Goal: Navigation & Orientation: Find specific page/section

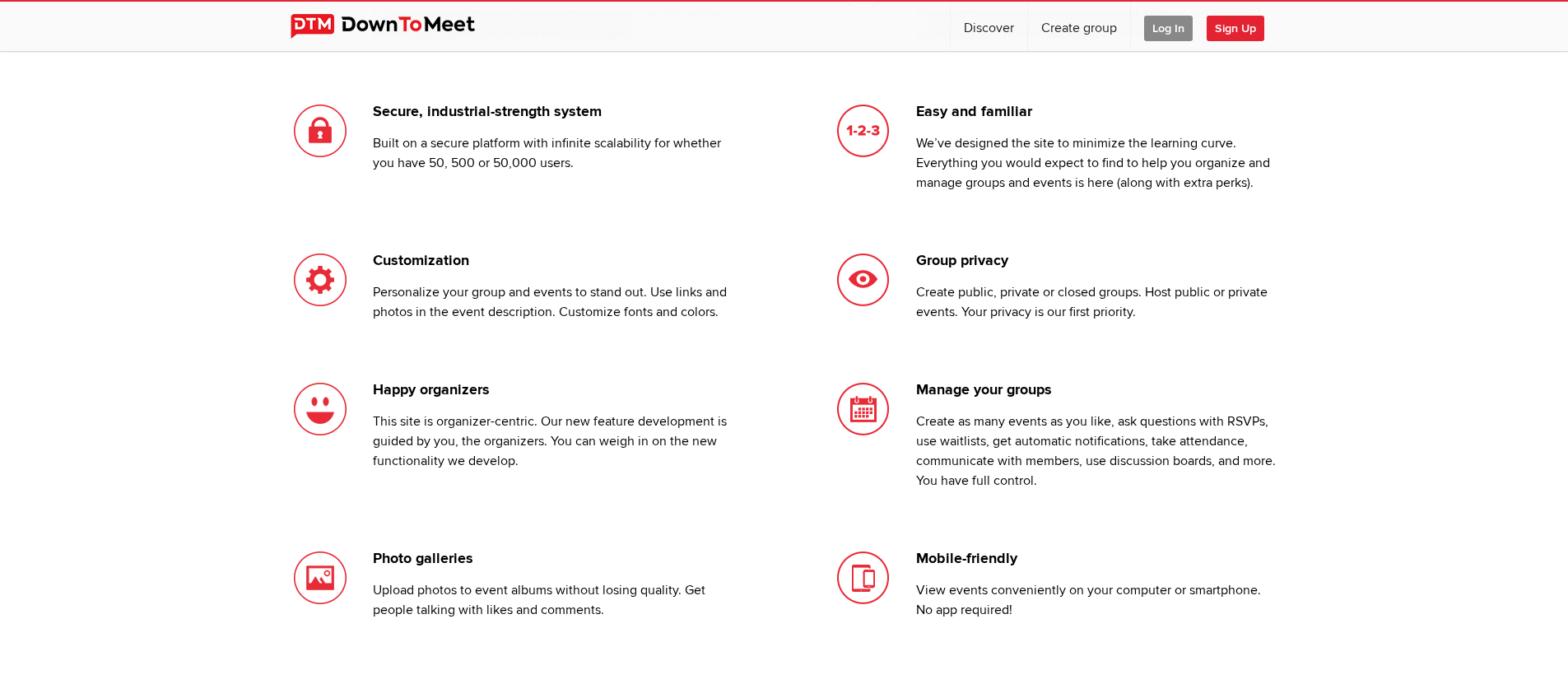
scroll to position [1714, 0]
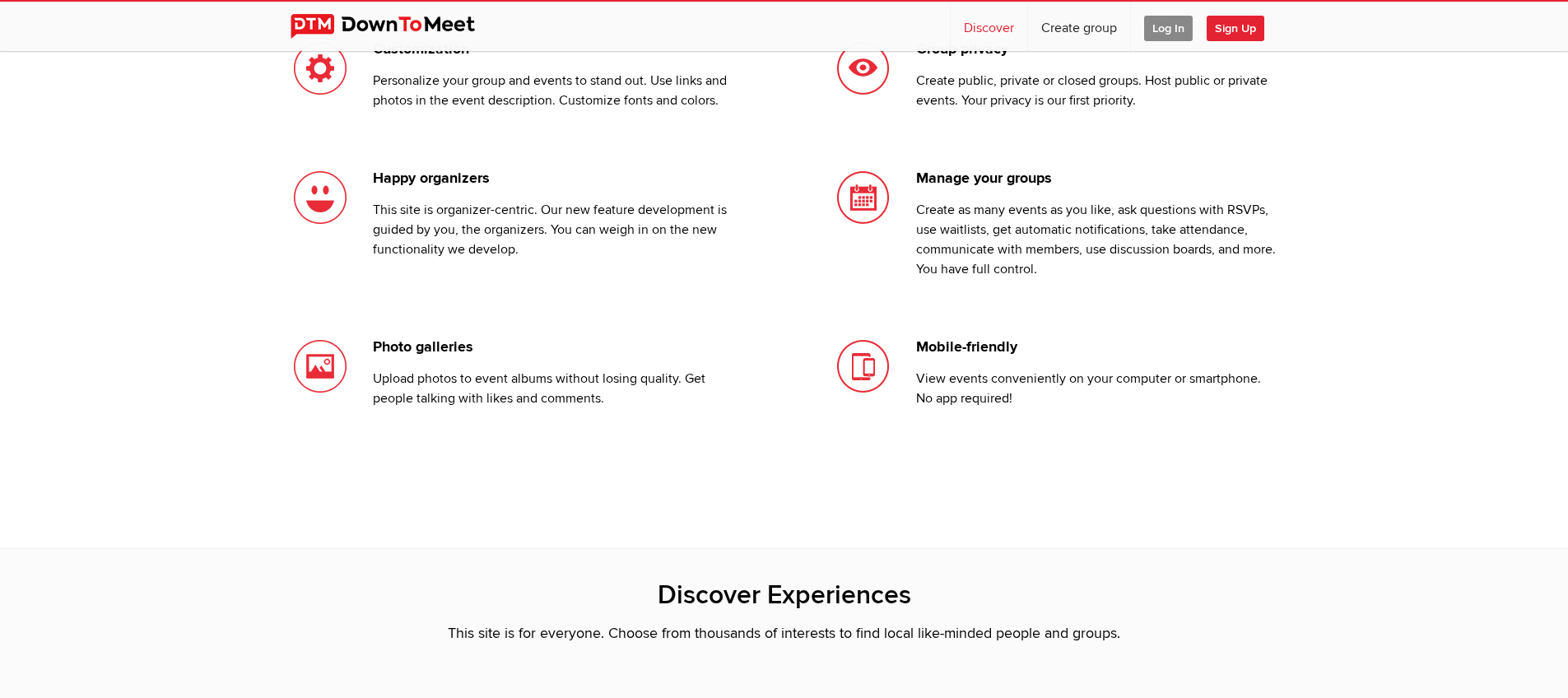
click at [1003, 33] on link "Discover" at bounding box center [989, 26] width 77 height 50
select select "null"
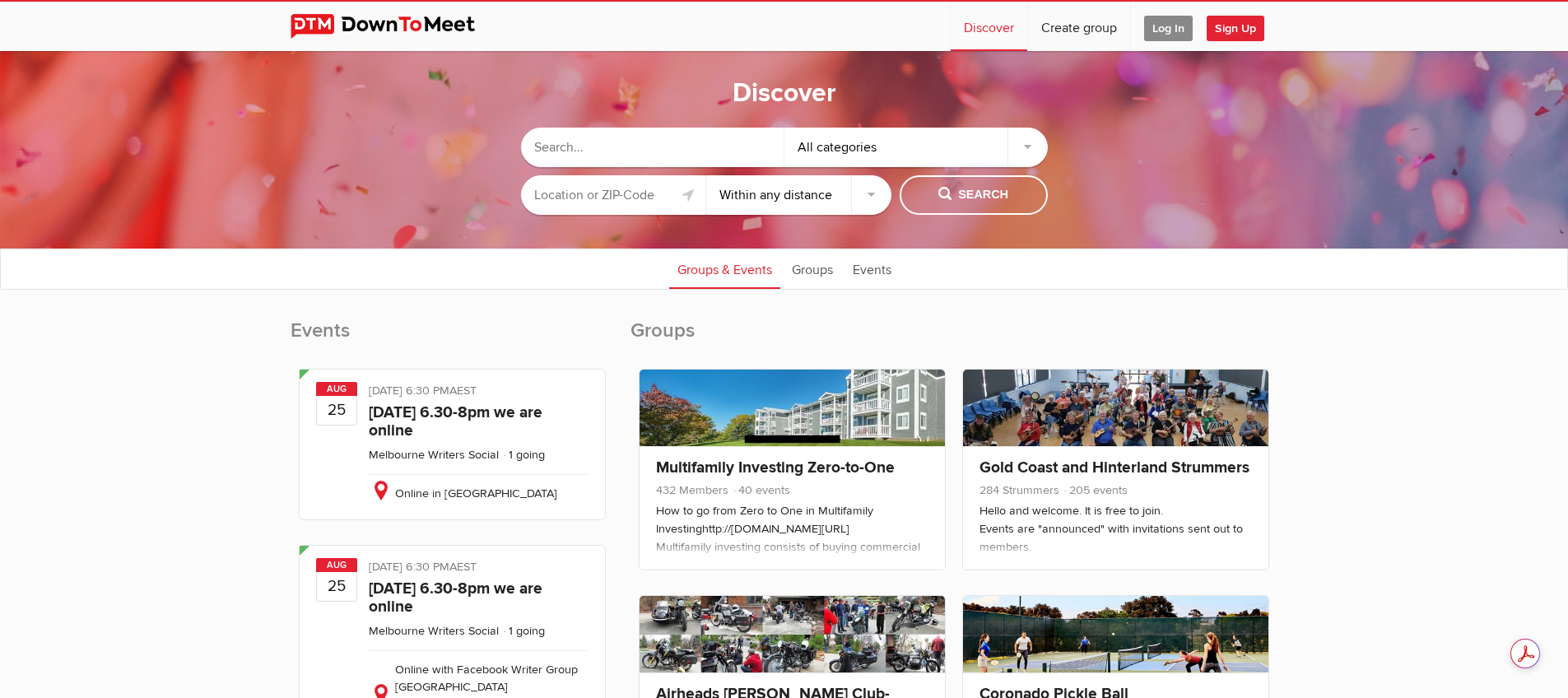
click at [662, 193] on input "text" at bounding box center [613, 195] width 185 height 40
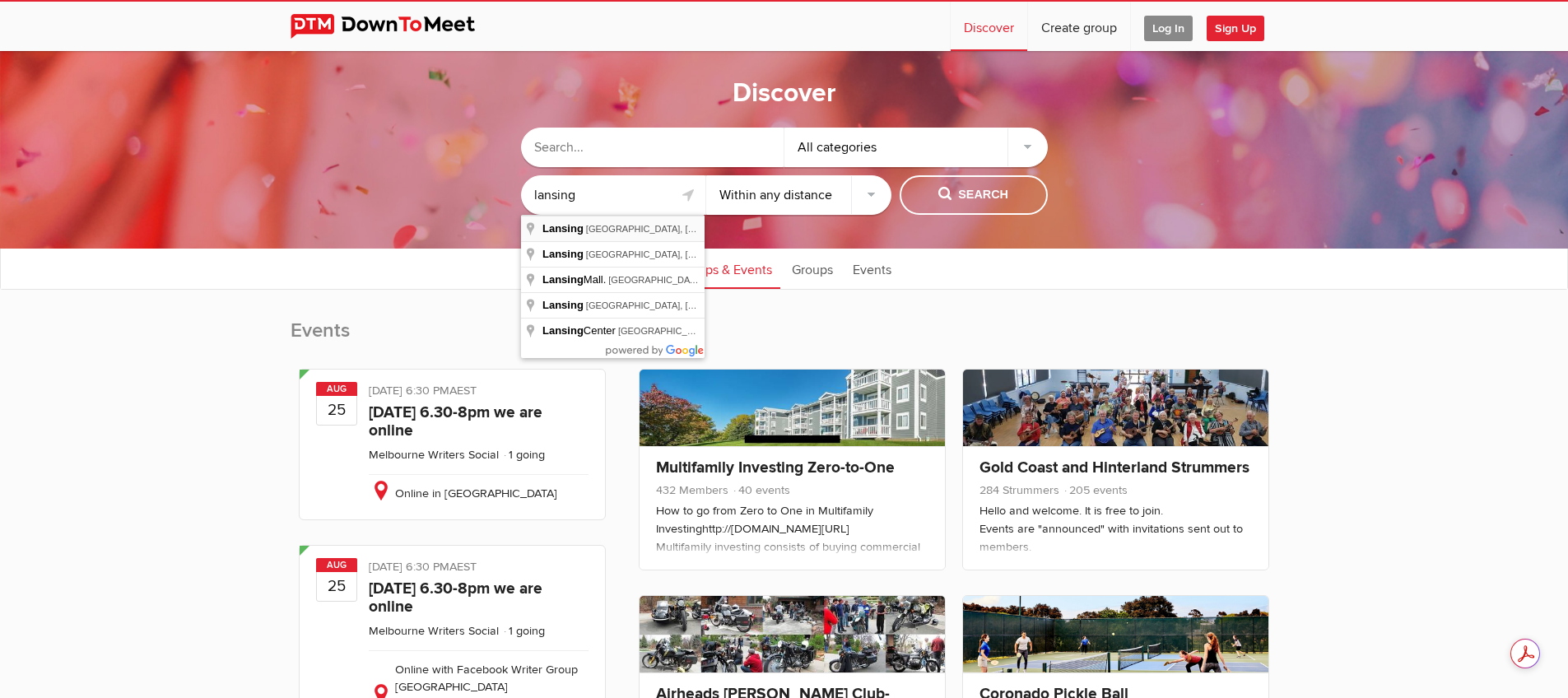
type input "Lansing, [GEOGRAPHIC_DATA], [GEOGRAPHIC_DATA]"
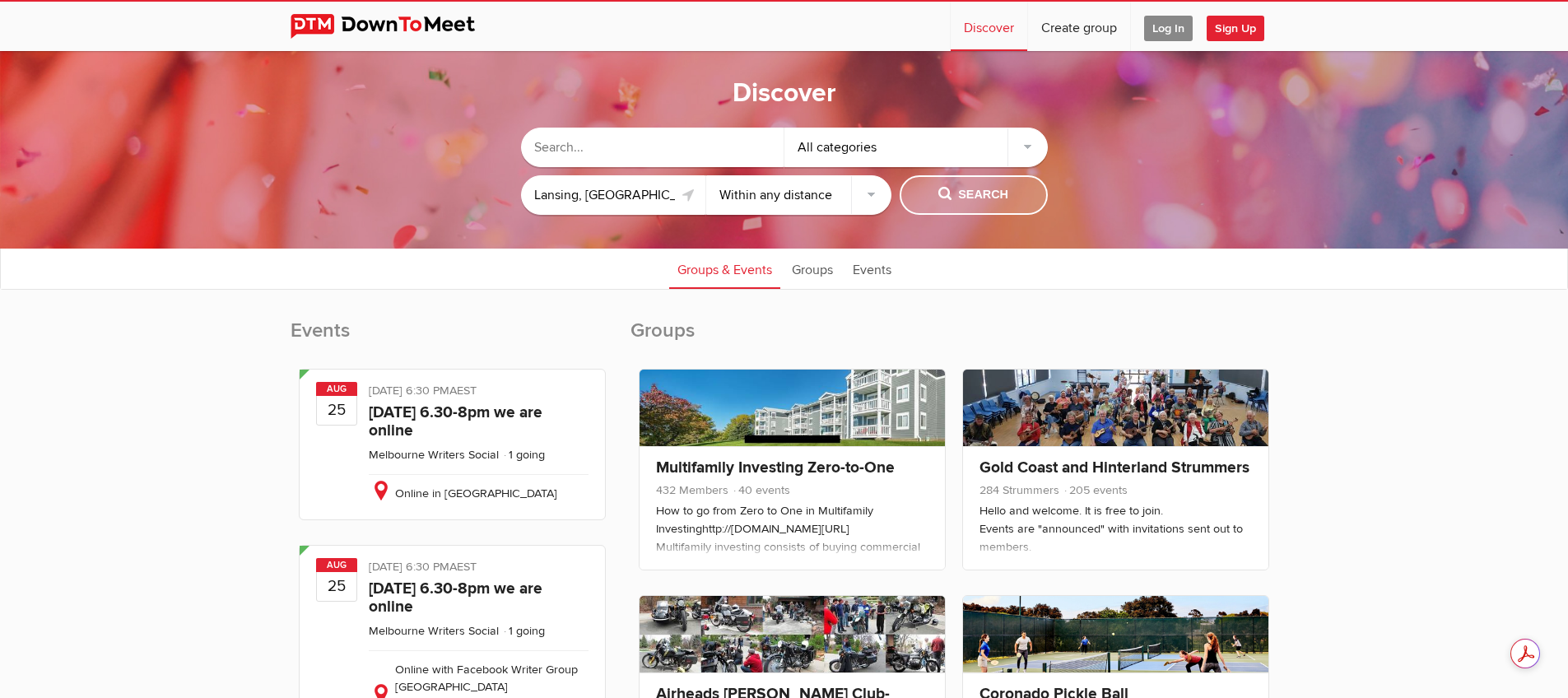
click at [964, 196] on span "Search" at bounding box center [973, 195] width 70 height 18
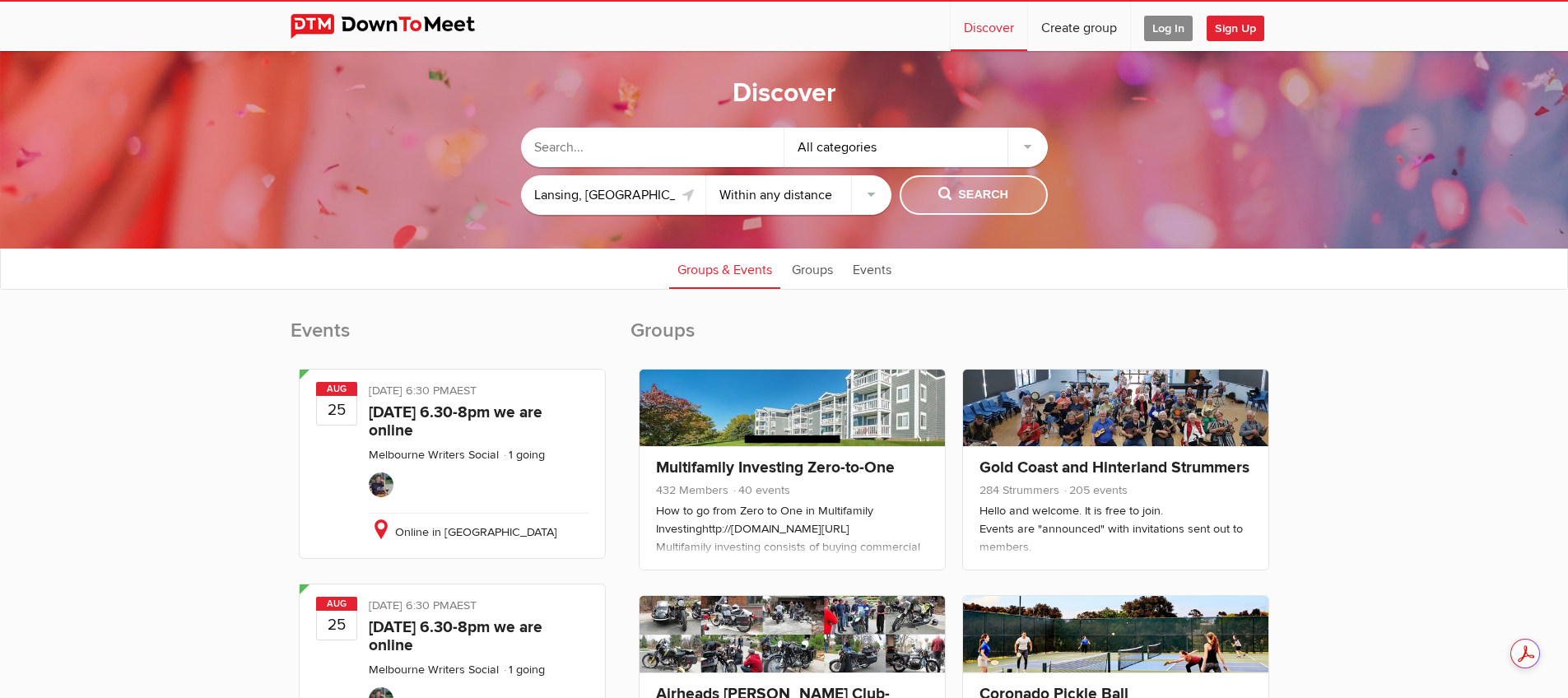
click at [966, 191] on span "Search" at bounding box center [973, 195] width 70 height 18
click at [842, 190] on select "Within 10 miles Within 25 miles Within 50 miles Within 100 miles Within any dis…" at bounding box center [799, 195] width 185 height 40
select select "50"
click at [706, 175] on select "Within 10 miles Within 25 miles Within 50 miles Within 100 miles Within any dis…" at bounding box center [799, 195] width 185 height 40
click at [995, 200] on span "Search" at bounding box center [973, 195] width 70 height 18
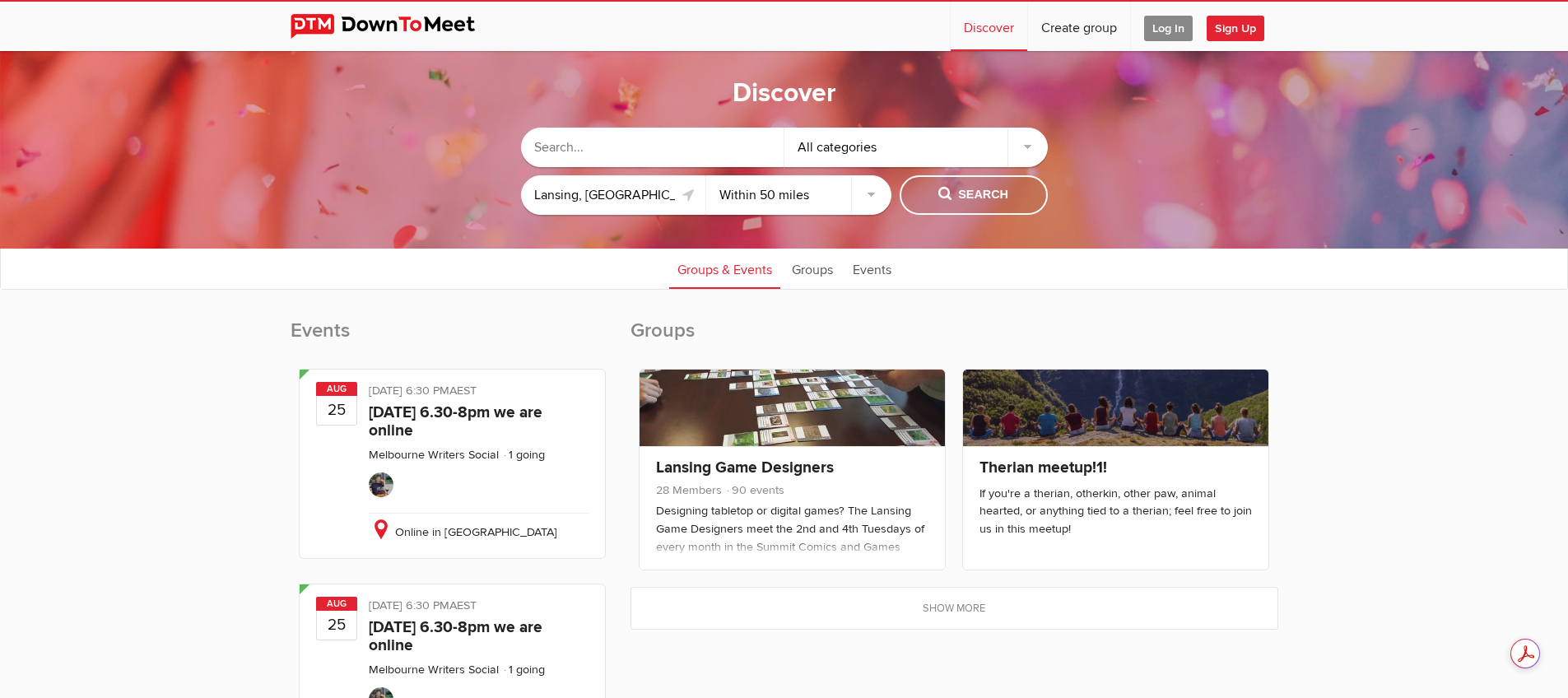
scroll to position [70, 0]
